Goal: Task Accomplishment & Management: Complete application form

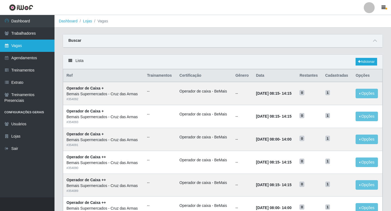
click at [25, 46] on link "Vagas" at bounding box center [27, 46] width 55 height 12
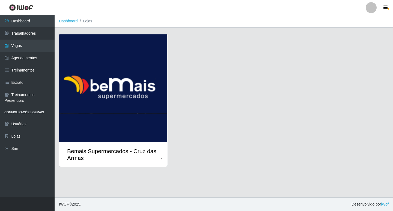
click at [107, 116] on img at bounding box center [113, 88] width 108 height 108
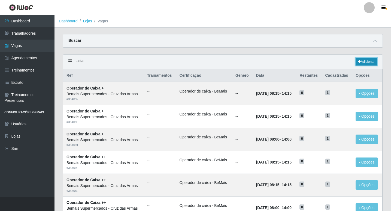
click at [369, 61] on link "Adicionar" at bounding box center [367, 62] width 22 height 8
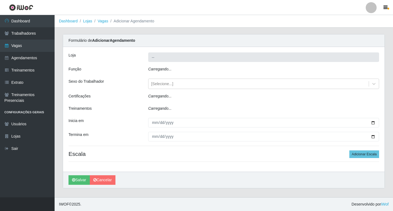
type input "Bemais Supermercados - Cruz das Armas"
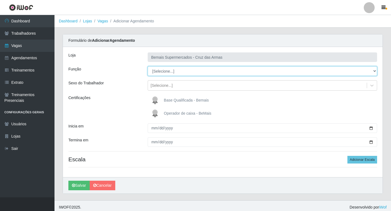
click at [163, 70] on select "[Selecione...] ASG ASG + ASG ++ Auxiliar de Estacionamento Auxiliar de Estacion…" at bounding box center [263, 71] width 230 height 10
select select "72"
click at [148, 66] on select "[Selecione...] ASG ASG + ASG ++ Auxiliar de Estacionamento Auxiliar de Estacion…" at bounding box center [263, 71] width 230 height 10
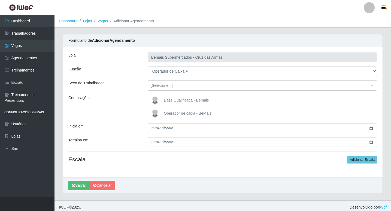
click at [153, 112] on img at bounding box center [156, 113] width 13 height 11
click at [0, 0] on input "Operador de caixa - BeMais" at bounding box center [0, 0] width 0 height 0
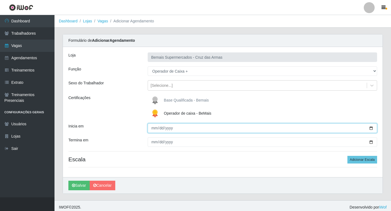
drag, startPoint x: 153, startPoint y: 129, endPoint x: 168, endPoint y: 138, distance: 18.1
click at [154, 130] on input "Inicia em" at bounding box center [263, 128] width 230 height 10
type input "[DATE]"
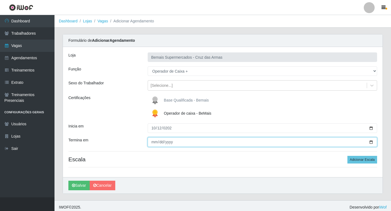
click at [153, 144] on input "Termina em" at bounding box center [263, 142] width 230 height 10
type input "[DATE]"
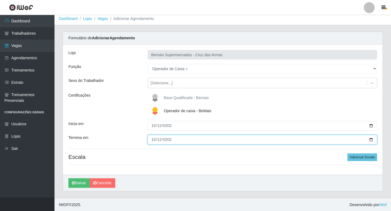
scroll to position [3, 0]
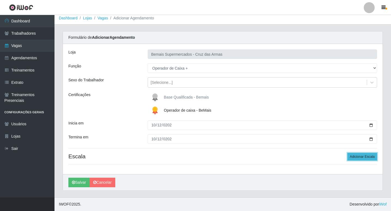
click at [354, 156] on button "Adicionar Escala" at bounding box center [363, 157] width 30 height 8
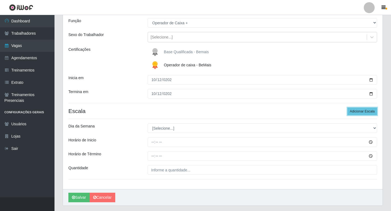
scroll to position [58, 0]
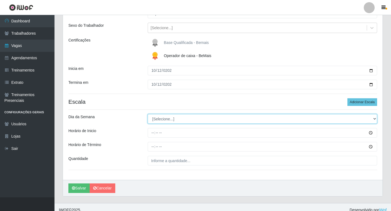
click at [155, 120] on select "[Selecione...] Segunda Terça Quarta Quinta Sexta Sábado Domingo" at bounding box center [263, 119] width 230 height 10
select select "0"
click at [148, 114] on select "[Selecione...] Segunda Terça Quarta Quinta Sexta Sábado Domingo" at bounding box center [263, 119] width 230 height 10
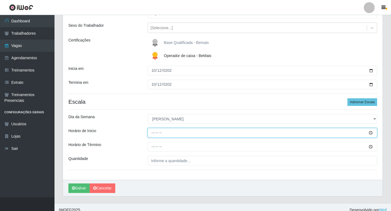
click at [151, 132] on input "Horário de Inicio" at bounding box center [263, 133] width 230 height 10
type input "08:00"
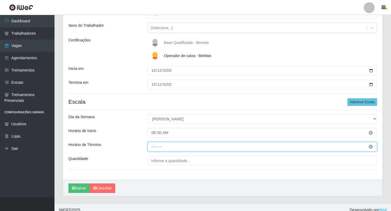
click at [152, 149] on input "Horário de Término" at bounding box center [263, 147] width 230 height 10
type input "14:00"
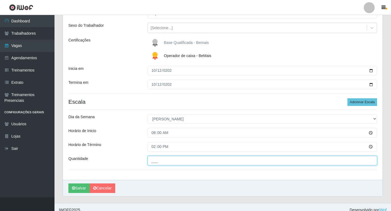
click at [153, 163] on input "___" at bounding box center [263, 161] width 230 height 10
type input "01_"
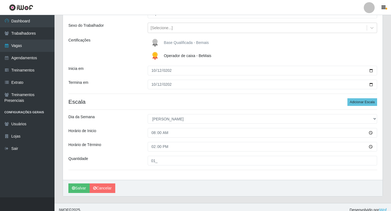
drag, startPoint x: 121, startPoint y: 166, endPoint x: 125, endPoint y: 157, distance: 10.0
click at [121, 165] on div "Loja Bemais Supermercados - Cruz das Armas Função [Selecione...] ASG ASG + ASG …" at bounding box center [223, 84] width 320 height 190
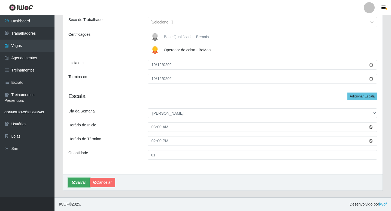
click at [80, 182] on button "Salvar" at bounding box center [78, 182] width 21 height 10
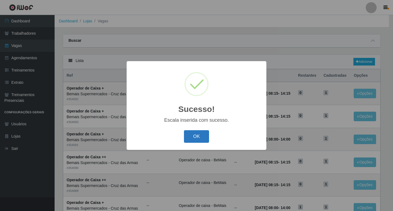
click at [205, 139] on button "OK" at bounding box center [196, 136] width 25 height 13
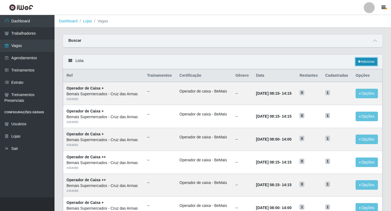
click at [360, 61] on link "Adicionar" at bounding box center [367, 62] width 22 height 8
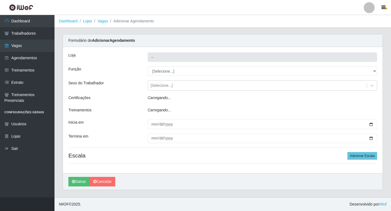
type input "Bemais Supermercados - Cruz das Armas"
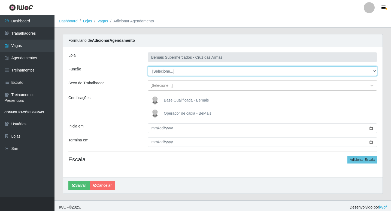
click at [165, 71] on select "[Selecione...] ASG ASG + ASG ++ Auxiliar de Estacionamento Auxiliar de Estacion…" at bounding box center [263, 71] width 230 height 10
select select "70"
click at [148, 66] on select "[Selecione...] ASG ASG + ASG ++ Auxiliar de Estacionamento Auxiliar de Estacion…" at bounding box center [263, 71] width 230 height 10
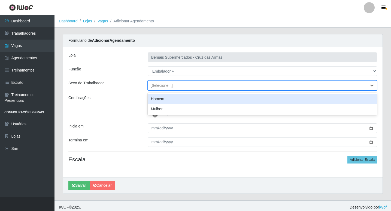
click at [183, 87] on div "[Selecione...]" at bounding box center [257, 85] width 219 height 9
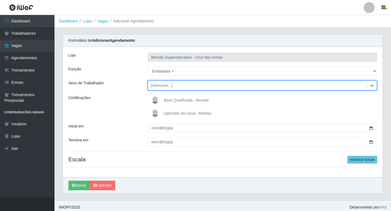
click at [183, 87] on div "[Selecione...]" at bounding box center [257, 85] width 219 height 9
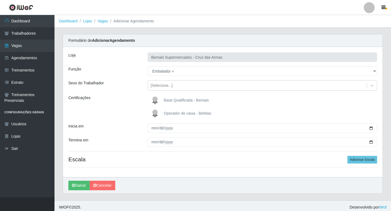
click at [239, 111] on div "Operador de caixa - BeMais" at bounding box center [263, 113] width 230 height 11
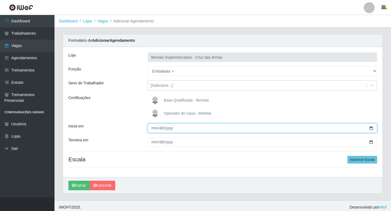
click at [152, 129] on input "Inicia em" at bounding box center [263, 128] width 230 height 10
type input "[DATE]"
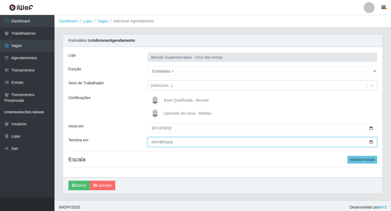
click at [156, 141] on input "Termina em" at bounding box center [263, 142] width 230 height 10
type input "[DATE]"
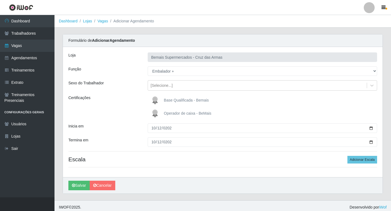
click at [156, 150] on div "Loja Bemais Supermercados - Cruz das Armas Função [Selecione...] ASG ASG + ASG …" at bounding box center [223, 112] width 320 height 130
click at [360, 160] on button "Adicionar Escala" at bounding box center [363, 160] width 30 height 8
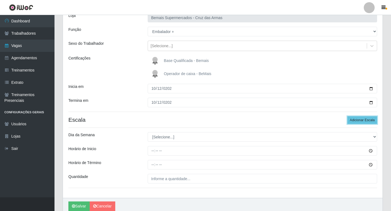
scroll to position [63, 0]
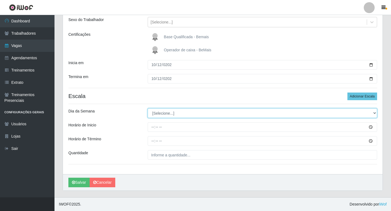
click at [168, 114] on select "[Selecione...] Segunda Terça Quarta Quinta Sexta Sábado Domingo" at bounding box center [263, 113] width 230 height 10
select select "0"
click at [148, 108] on select "[Selecione...] Segunda Terça Quarta Quinta Sexta Sábado Domingo" at bounding box center [263, 113] width 230 height 10
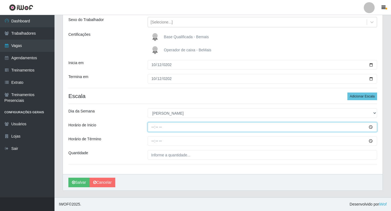
click at [152, 128] on input "Horário de Inicio" at bounding box center [263, 127] width 230 height 10
type input "08:15"
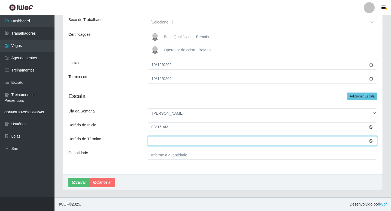
click at [155, 142] on input "Horário de Término" at bounding box center [263, 141] width 230 height 10
type input "14:15"
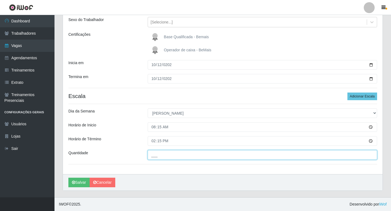
click at [159, 159] on input "___" at bounding box center [263, 155] width 230 height 10
type input "01_"
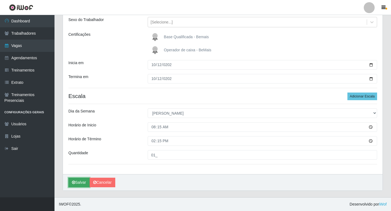
click at [82, 181] on button "Salvar" at bounding box center [78, 182] width 21 height 10
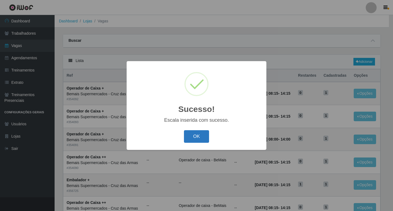
click at [200, 137] on button "OK" at bounding box center [196, 136] width 25 height 13
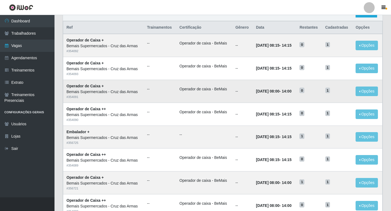
scroll to position [27, 0]
